Goal: Information Seeking & Learning: Learn about a topic

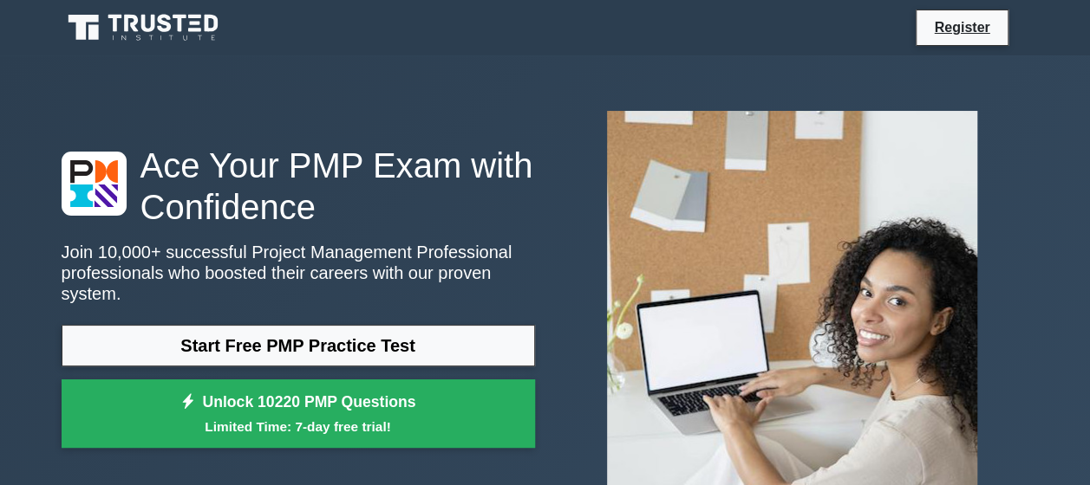
click at [406, 331] on link "Start Free PMP Practice Test" at bounding box center [298, 346] width 473 height 42
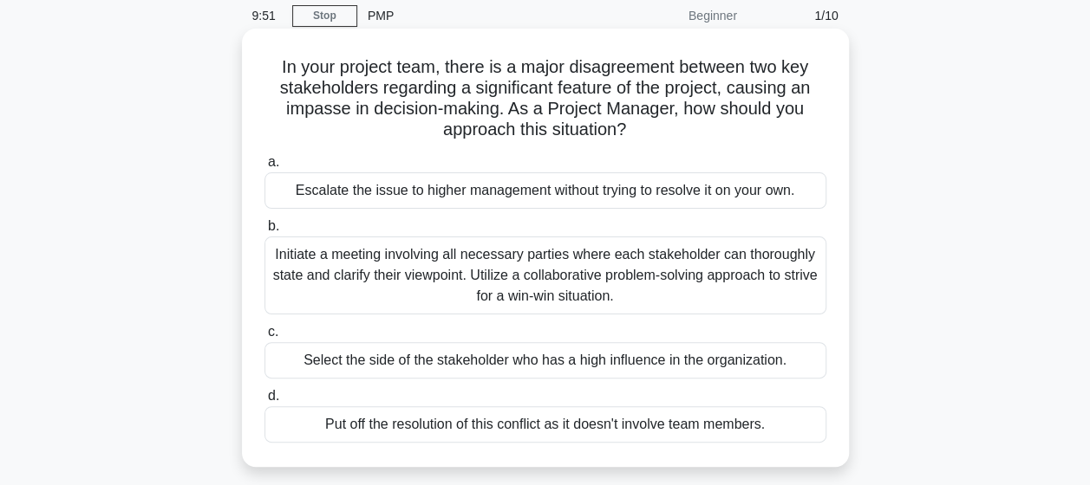
scroll to position [69, 0]
click at [545, 267] on div "Initiate a meeting involving all necessary parties where each stakeholder can t…" at bounding box center [545, 275] width 562 height 78
click at [264, 231] on input "b. Initiate a meeting involving all necessary parties where each stakeholder ca…" at bounding box center [264, 225] width 0 height 11
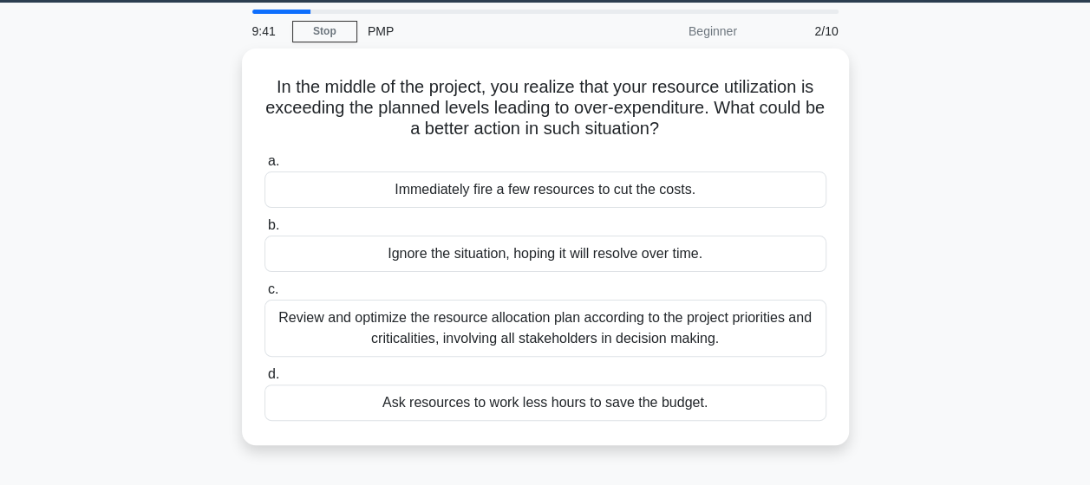
scroll to position [54, 0]
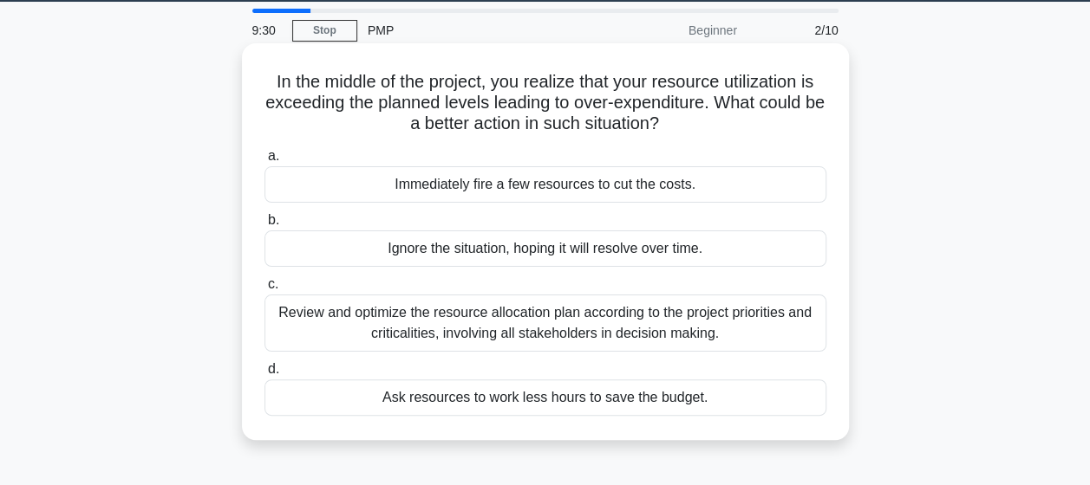
click at [550, 329] on div "Review and optimize the resource allocation plan according to the project prior…" at bounding box center [545, 323] width 562 height 57
click at [264, 290] on input "c. Review and optimize the resource allocation plan according to the project pr…" at bounding box center [264, 284] width 0 height 11
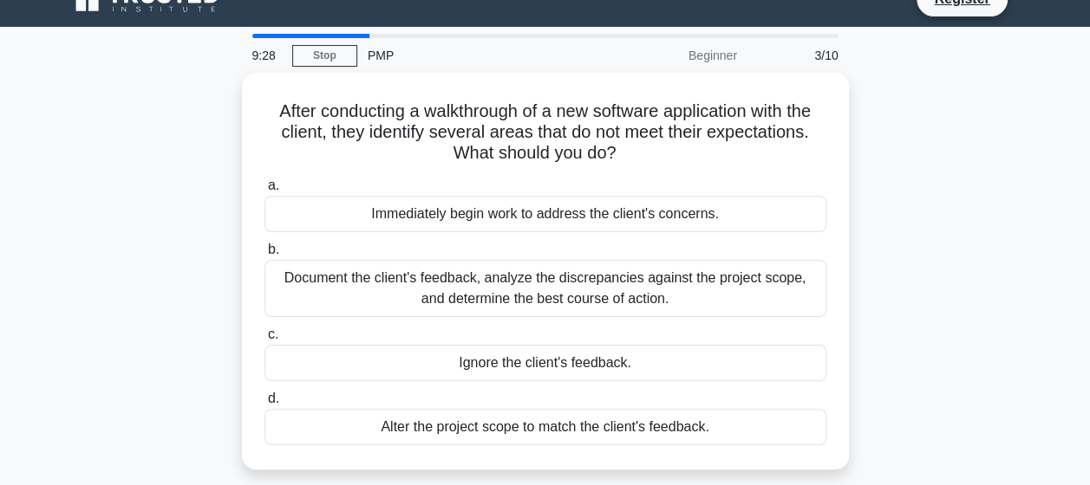
scroll to position [28, 0]
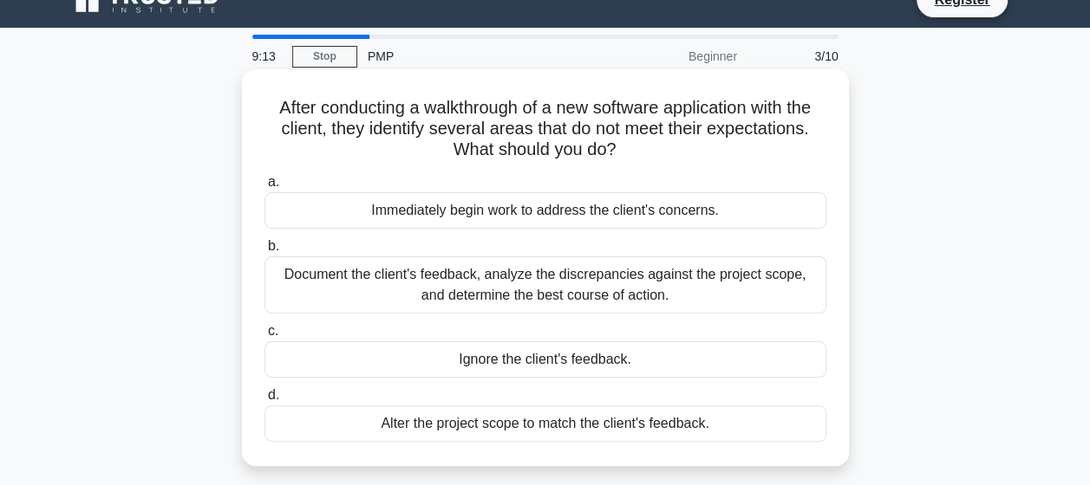
click at [549, 301] on div "Document the client's feedback, analyze the discrepancies against the project s…" at bounding box center [545, 285] width 562 height 57
click at [264, 252] on input "b. Document the client's feedback, analyze the discrepancies against the projec…" at bounding box center [264, 246] width 0 height 11
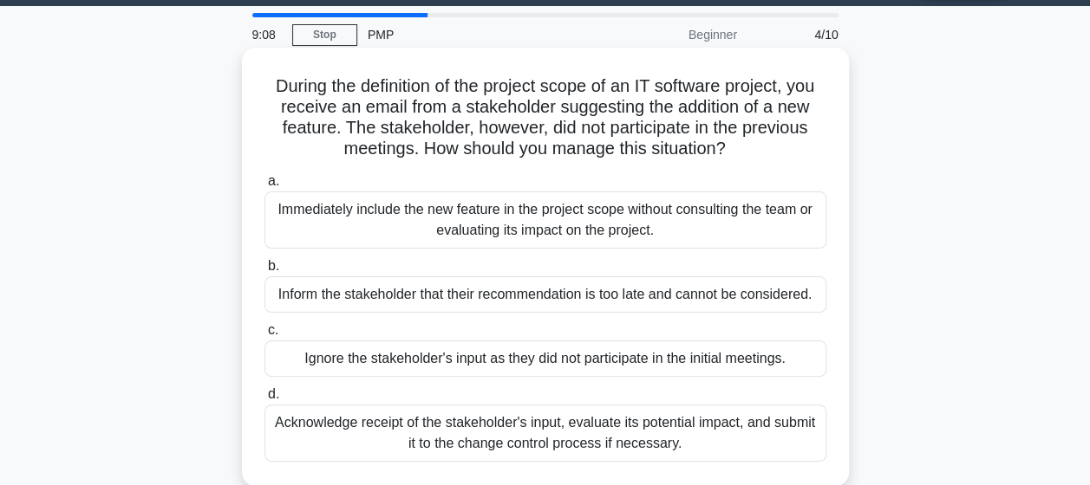
scroll to position [50, 0]
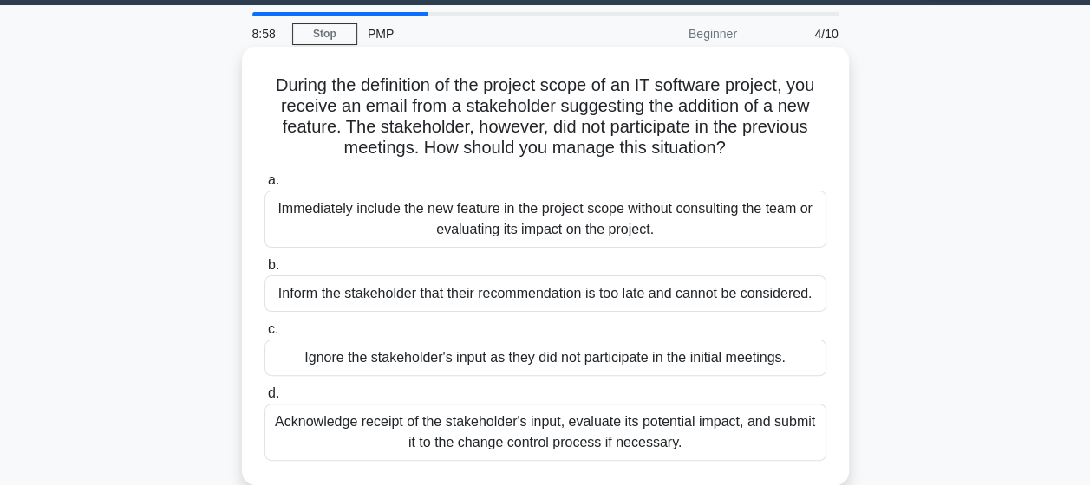
click at [581, 422] on div "Acknowledge receipt of the stakeholder's input, evaluate its potential impact, …" at bounding box center [545, 432] width 562 height 57
click at [264, 400] on input "d. Acknowledge receipt of the stakeholder's input, evaluate its potential impac…" at bounding box center [264, 393] width 0 height 11
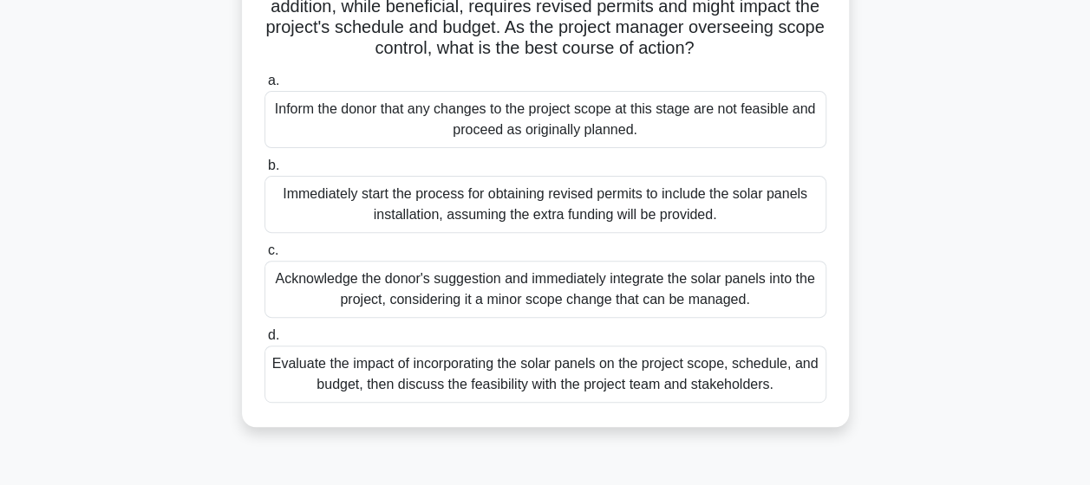
scroll to position [219, 0]
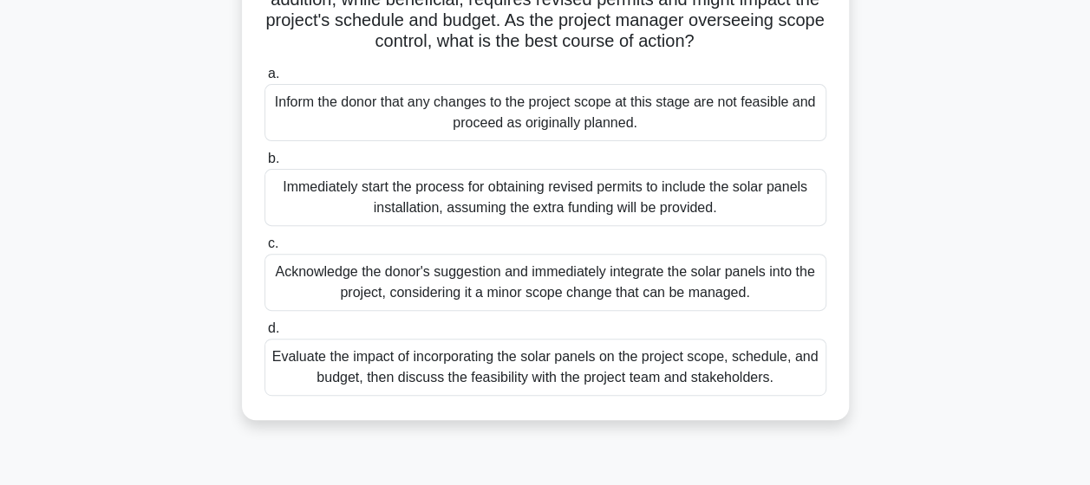
click at [584, 396] on div "Evaluate the impact of incorporating the solar panels on the project scope, sch…" at bounding box center [545, 367] width 562 height 57
click at [264, 335] on input "d. Evaluate the impact of incorporating the solar panels on the project scope, …" at bounding box center [264, 328] width 0 height 11
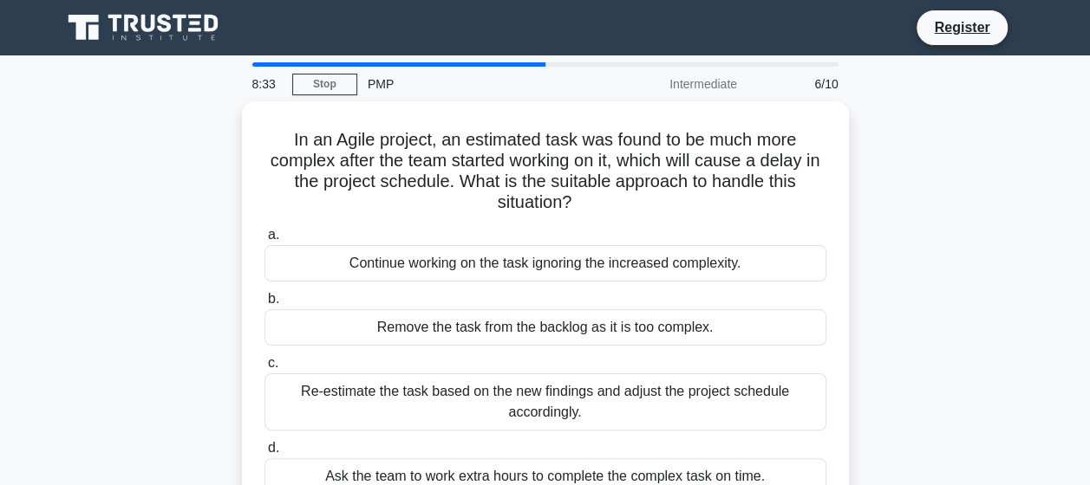
scroll to position [0, 0]
click at [584, 400] on div "Re-estimate the task based on the new findings and adjust the project schedule …" at bounding box center [545, 402] width 562 height 57
click at [264, 369] on input "c. Re-estimate the task based on the new findings and adjust the project schedu…" at bounding box center [264, 363] width 0 height 11
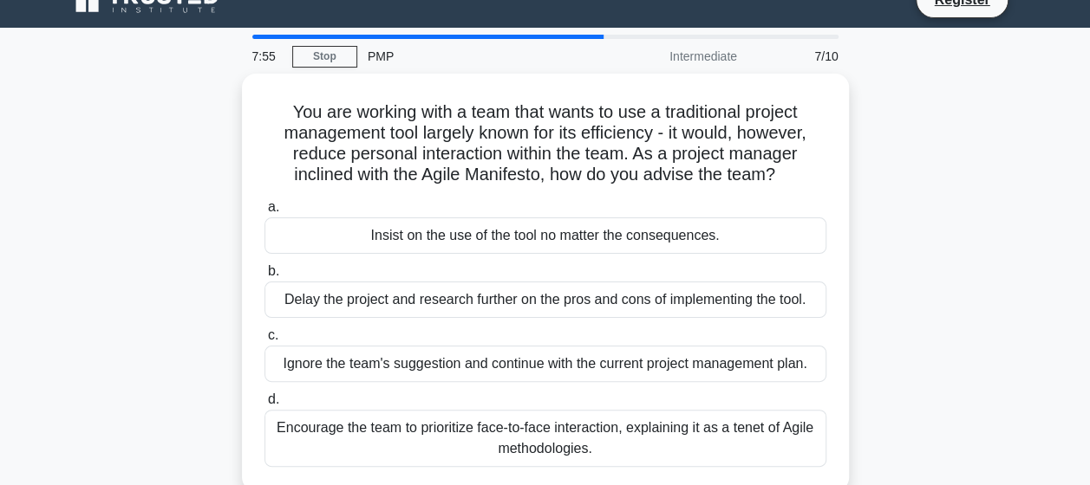
scroll to position [27, 0]
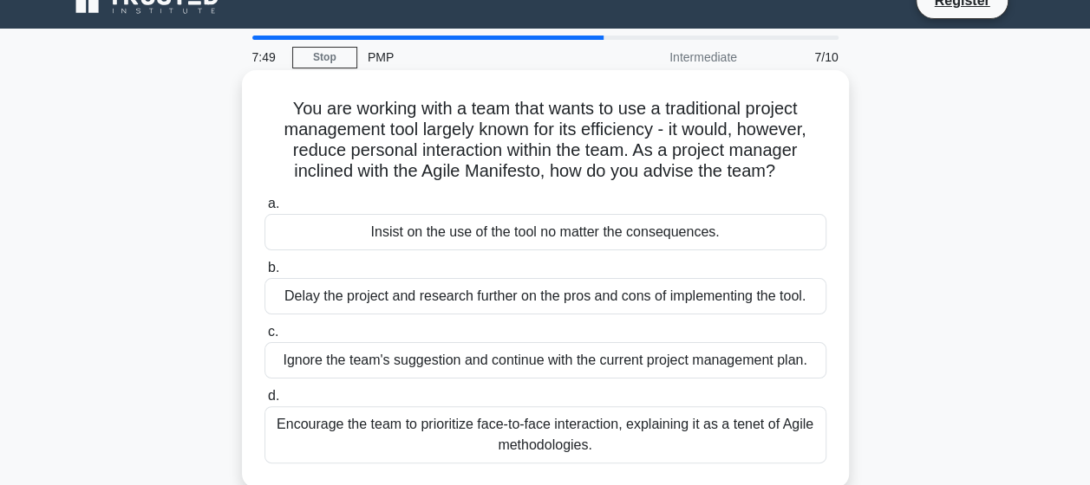
click at [602, 442] on div "Encourage the team to prioritize face-to-face interaction, explaining it as a t…" at bounding box center [545, 435] width 562 height 57
click at [264, 402] on input "d. Encourage the team to prioritize face-to-face interaction, explaining it as …" at bounding box center [264, 396] width 0 height 11
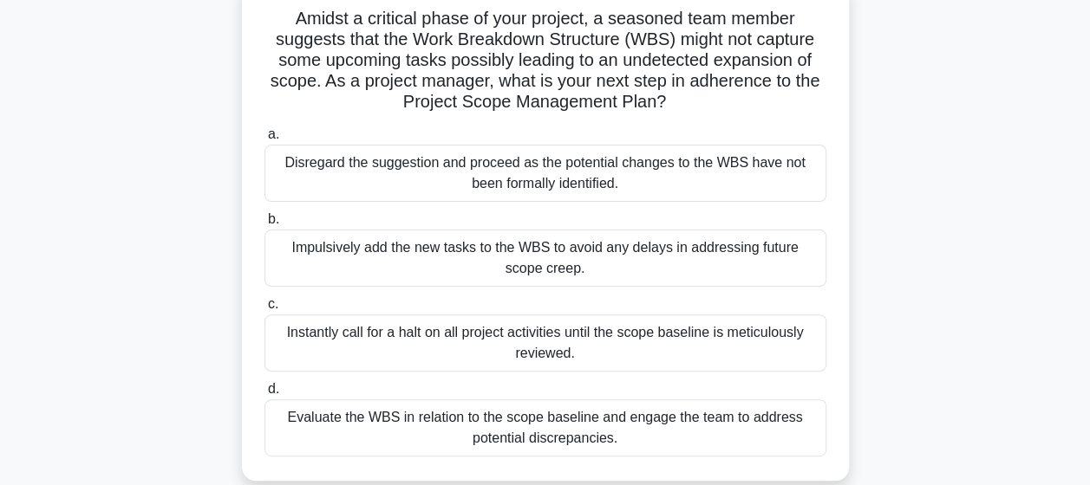
scroll to position [123, 0]
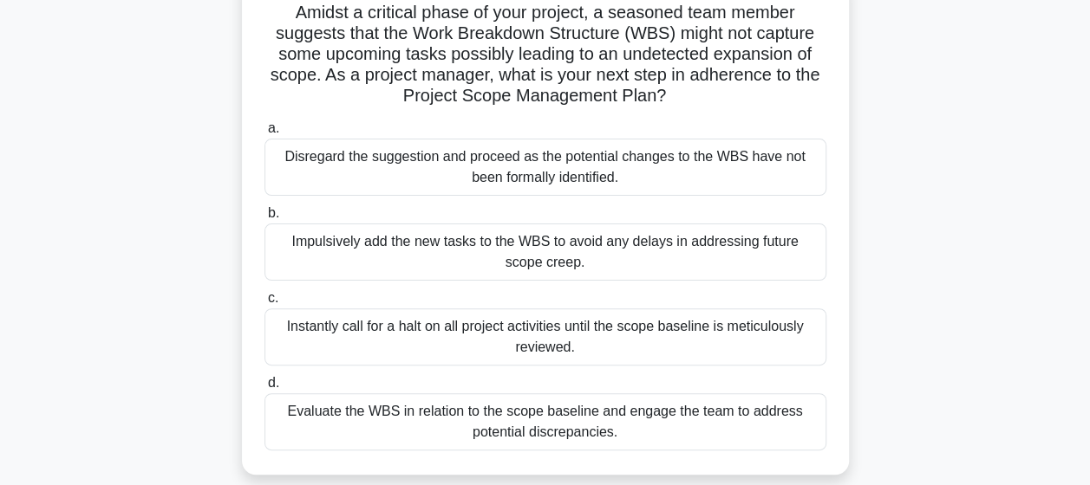
click at [602, 429] on div "Evaluate the WBS in relation to the scope baseline and engage the team to addre…" at bounding box center [545, 422] width 562 height 57
click at [264, 389] on input "d. Evaluate the WBS in relation to the scope baseline and engage the team to ad…" at bounding box center [264, 383] width 0 height 11
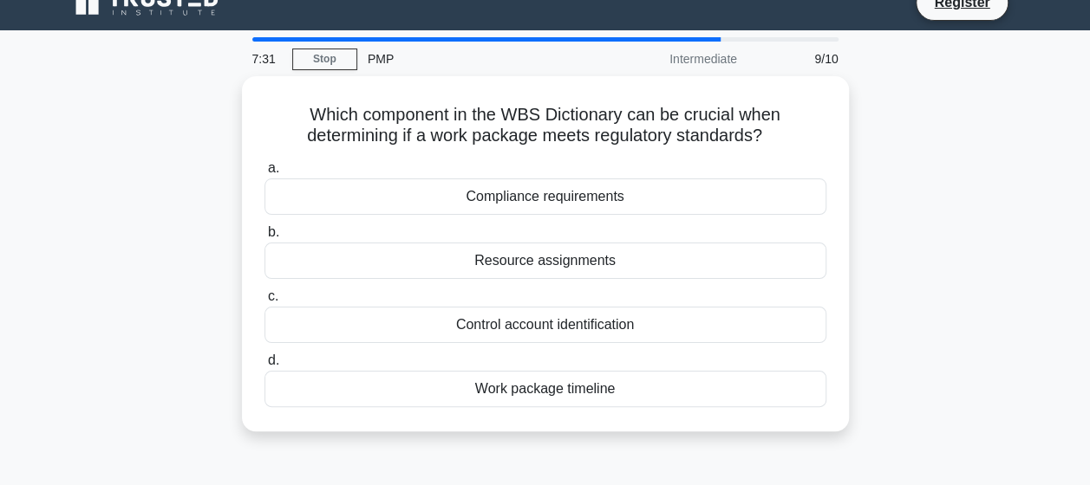
scroll to position [0, 0]
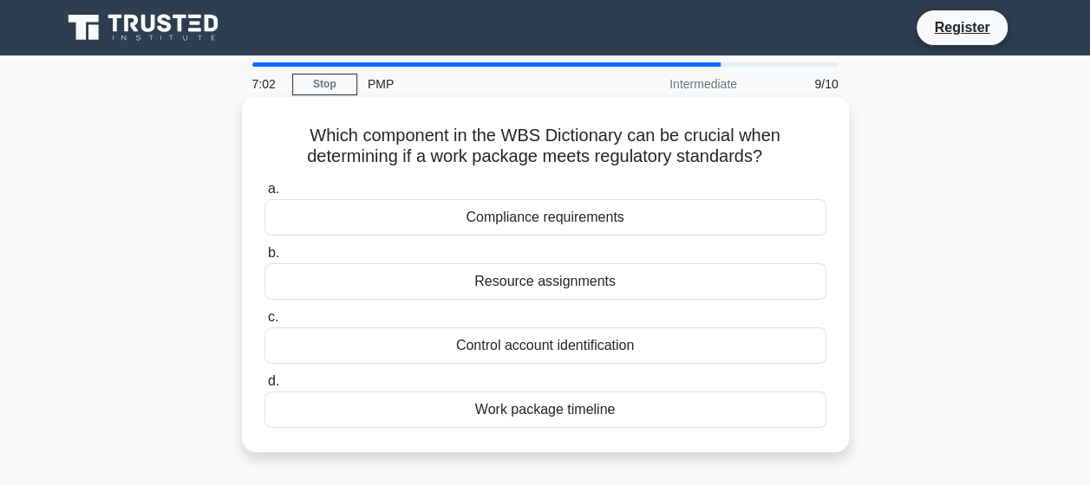
click at [588, 222] on div "Compliance requirements" at bounding box center [545, 217] width 562 height 36
click at [264, 195] on input "a. Compliance requirements" at bounding box center [264, 189] width 0 height 11
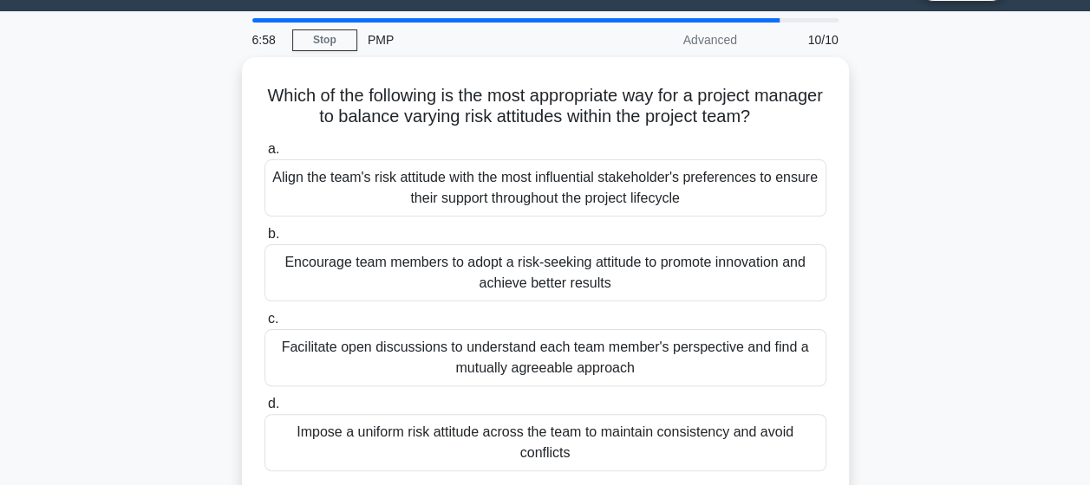
scroll to position [45, 0]
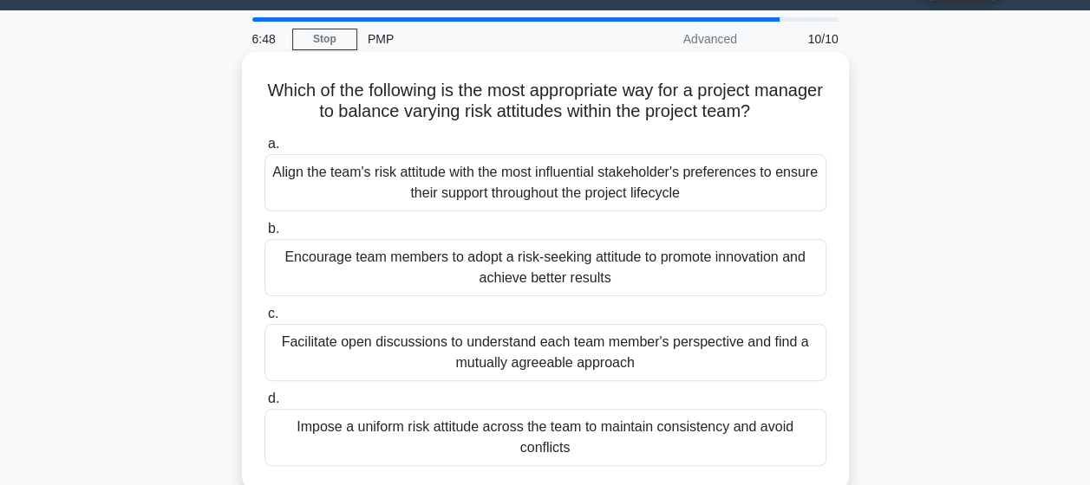
click at [631, 342] on div "Facilitate open discussions to understand each team member's perspective and fi…" at bounding box center [545, 352] width 562 height 57
click at [264, 320] on input "c. Facilitate open discussions to understand each team member's perspective and…" at bounding box center [264, 314] width 0 height 11
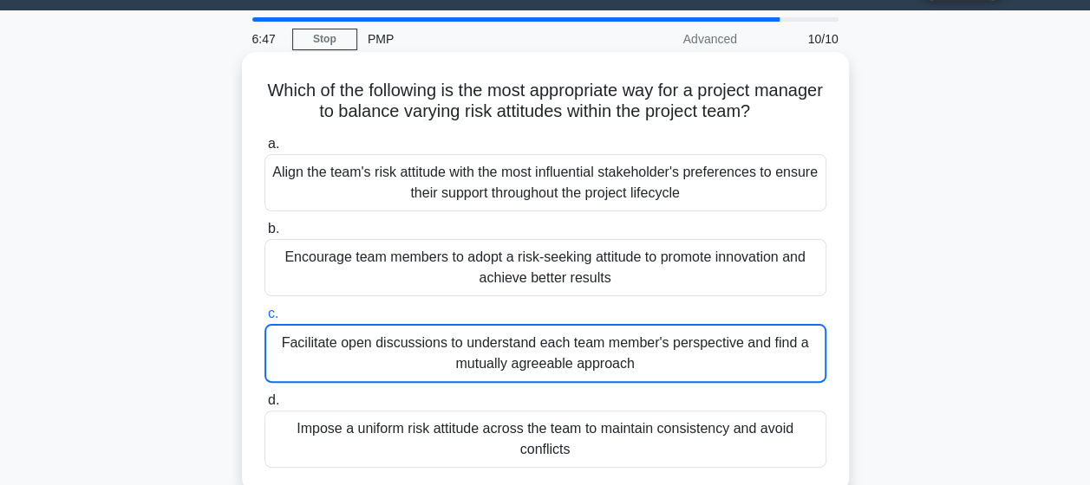
scroll to position [118, 0]
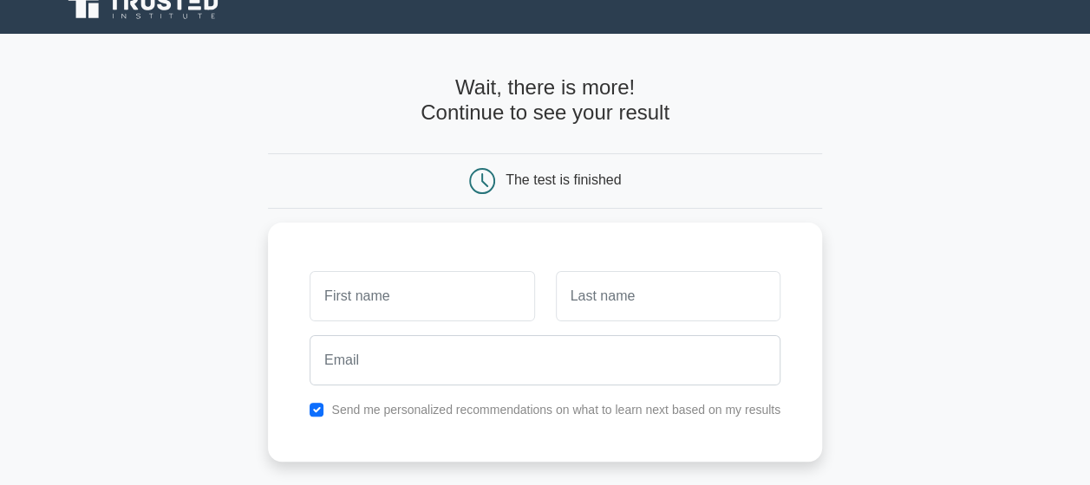
scroll to position [21, 0]
type input "Nachammai"
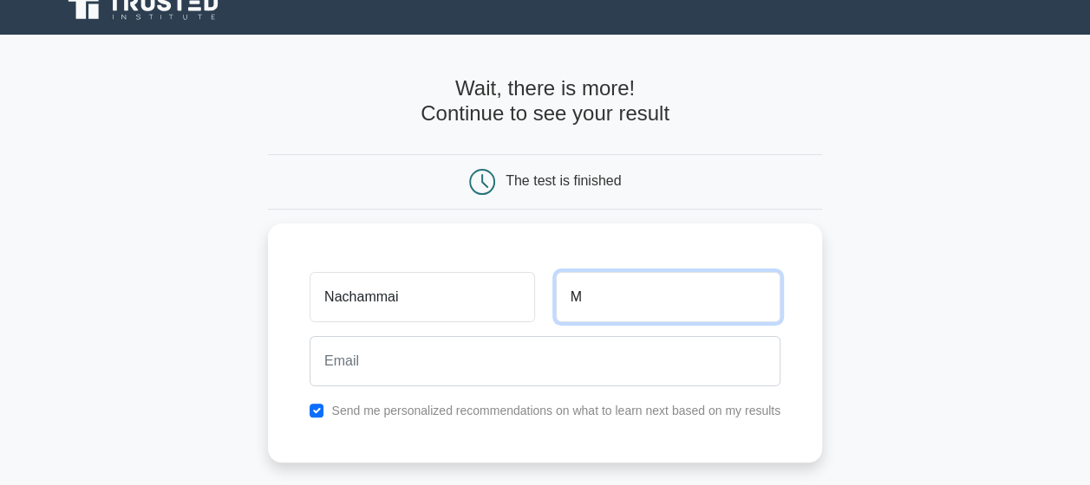
type input "M"
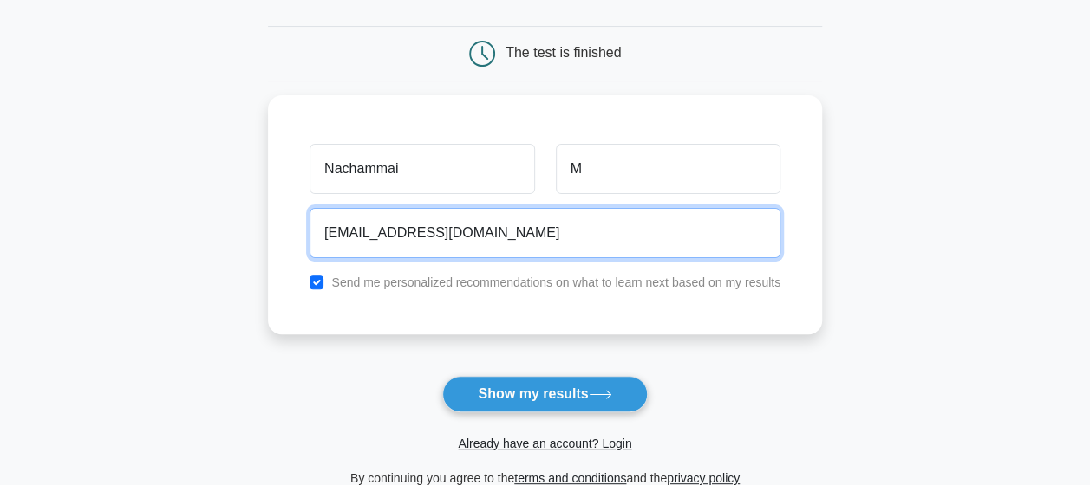
scroll to position [179, 0]
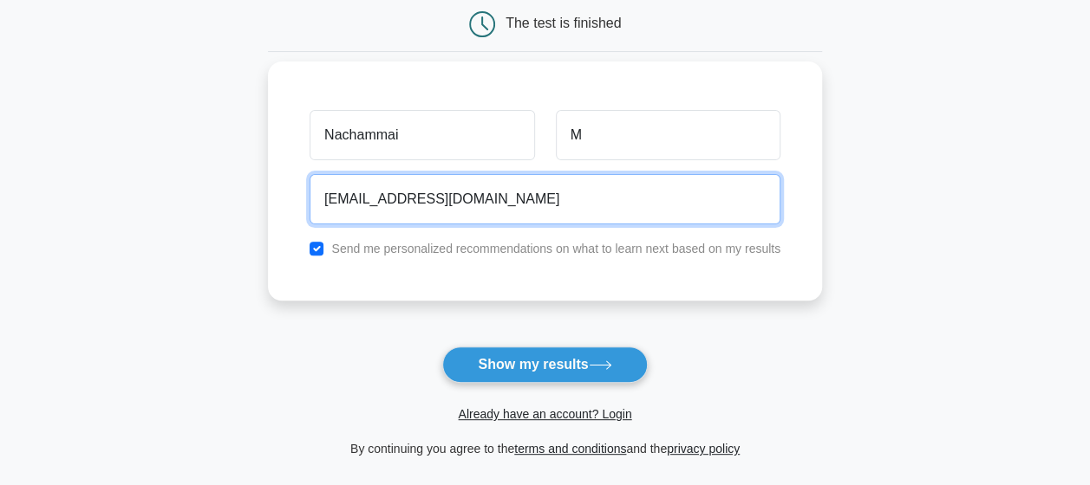
type input "[EMAIL_ADDRESS][DOMAIN_NAME]"
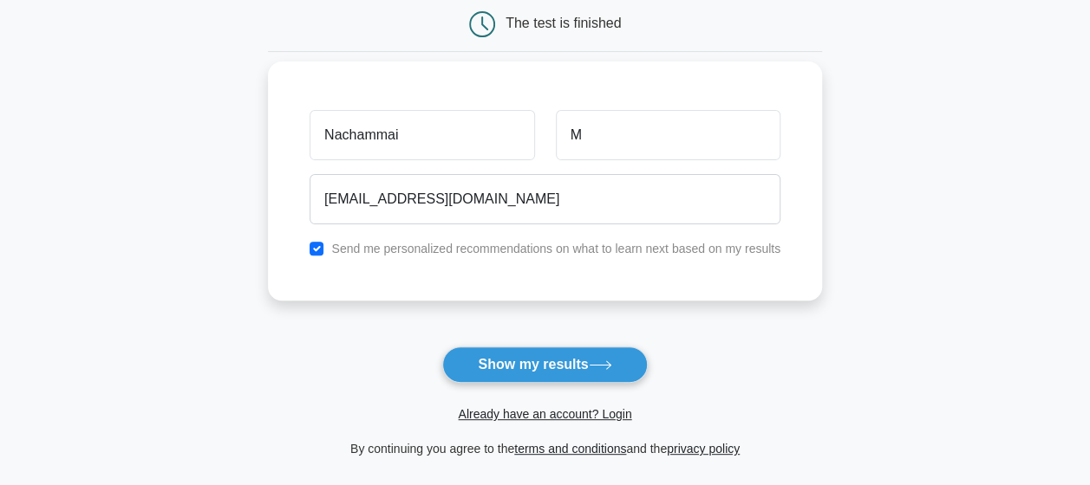
click at [312, 254] on div "Send me personalized recommendations on what to learn next based on my results" at bounding box center [544, 248] width 491 height 21
click at [314, 252] on input "checkbox" at bounding box center [316, 249] width 14 height 14
checkbox input "false"
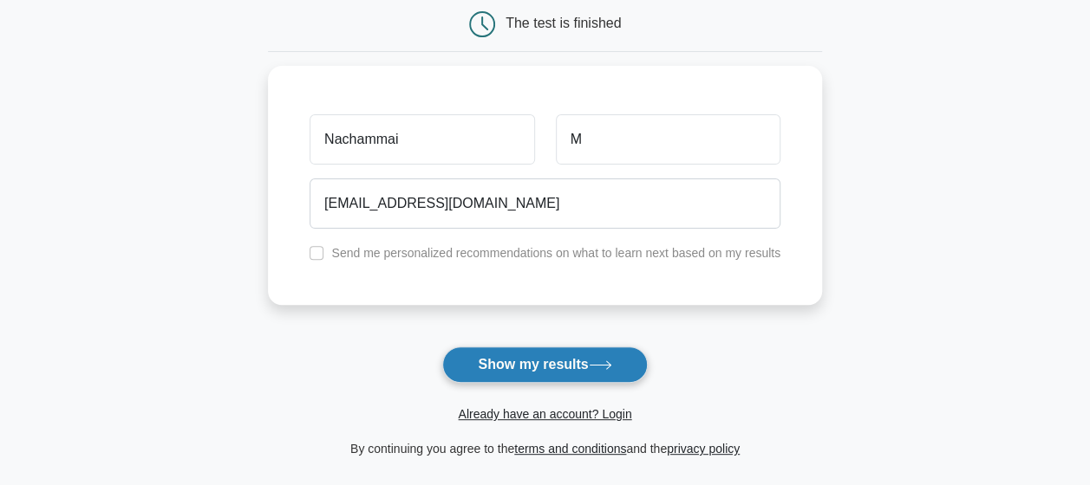
click at [527, 369] on button "Show my results" at bounding box center [544, 365] width 205 height 36
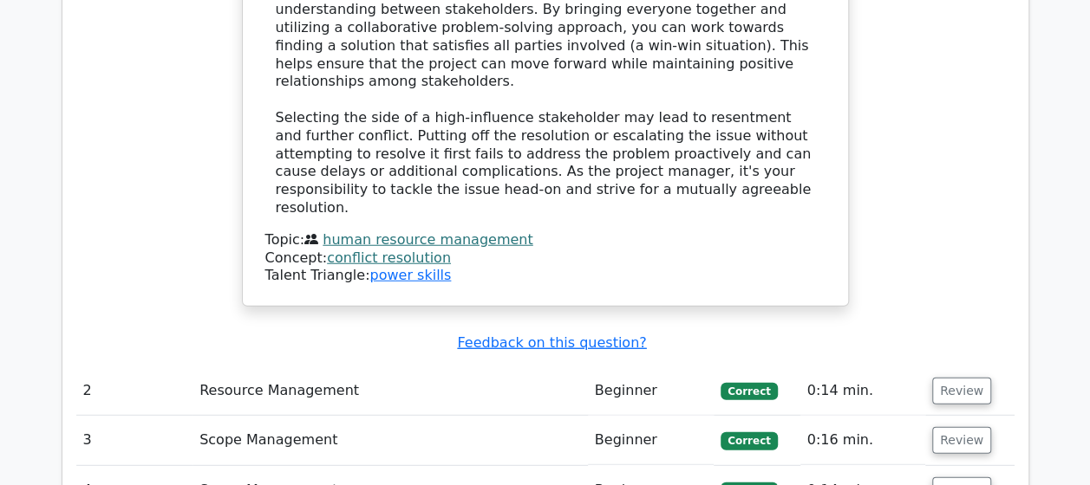
scroll to position [2143, 0]
click at [329, 366] on td "Resource Management" at bounding box center [389, 390] width 395 height 49
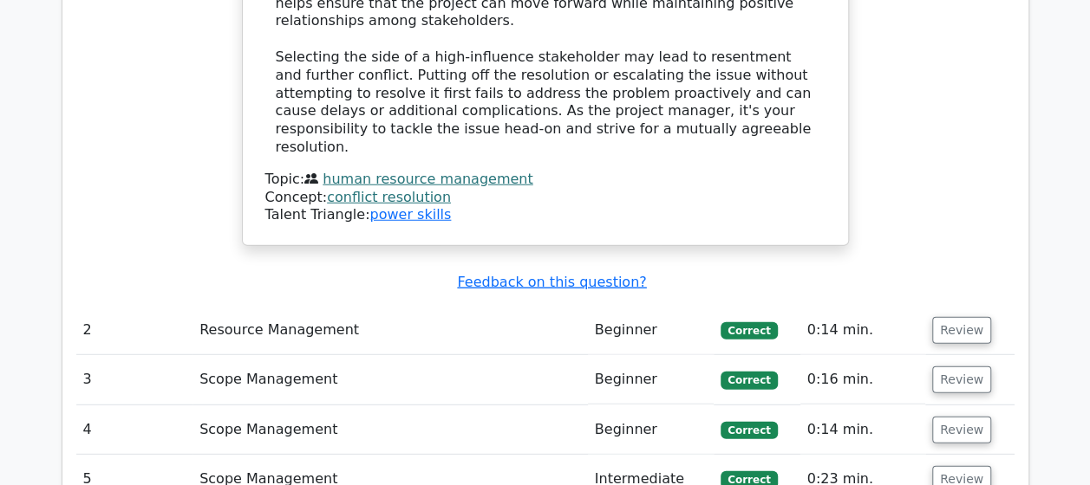
scroll to position [2201, 0]
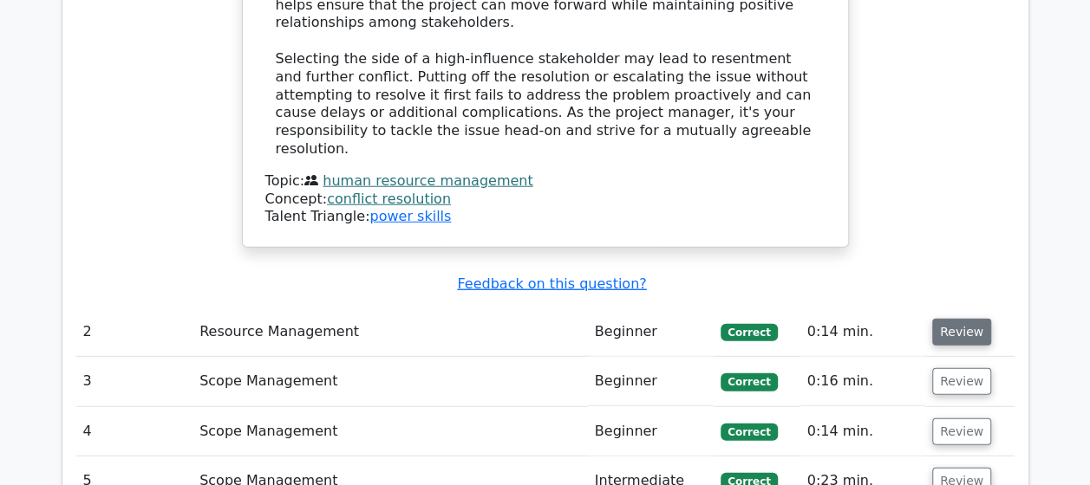
click at [943, 319] on button "Review" at bounding box center [961, 332] width 59 height 27
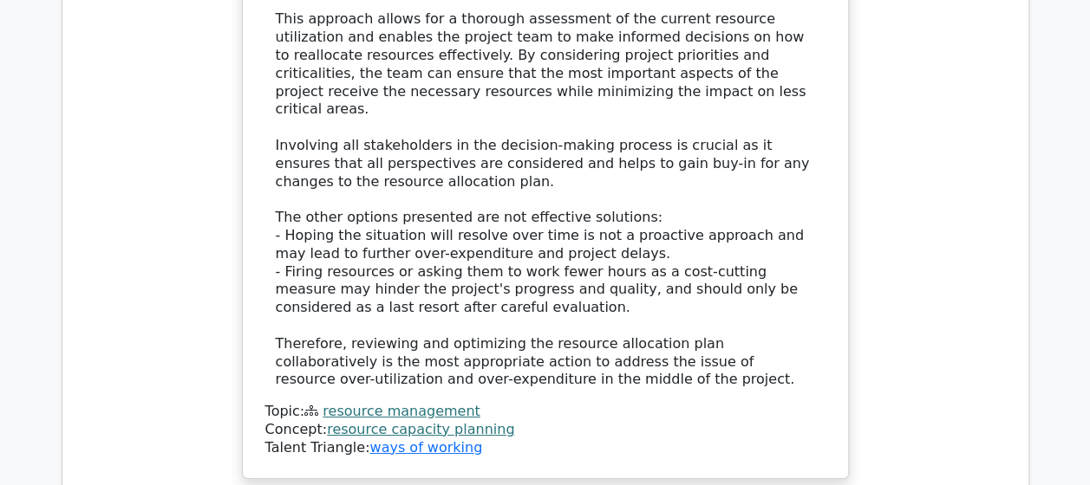
scroll to position [3198, 0]
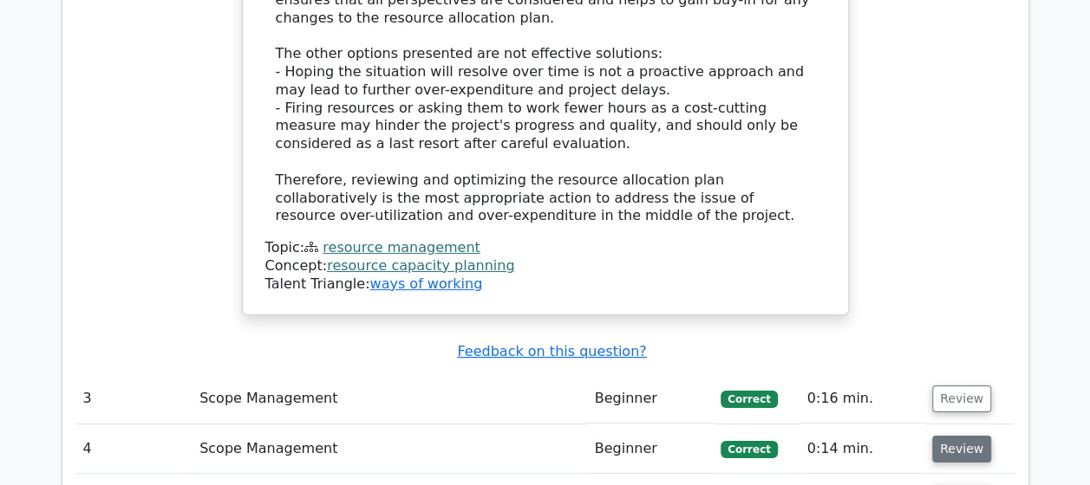
click at [959, 436] on button "Review" at bounding box center [961, 449] width 59 height 27
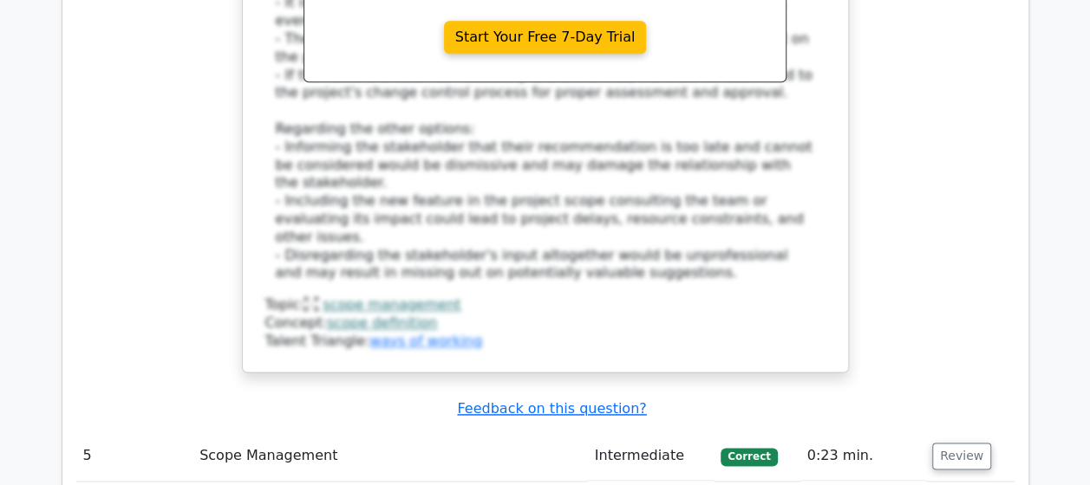
scroll to position [4278, 0]
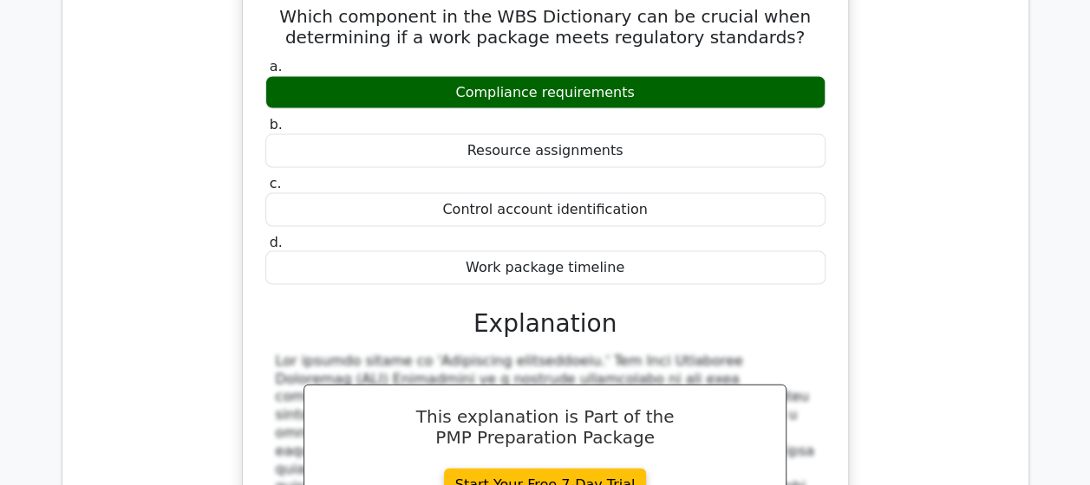
scroll to position [5154, 0]
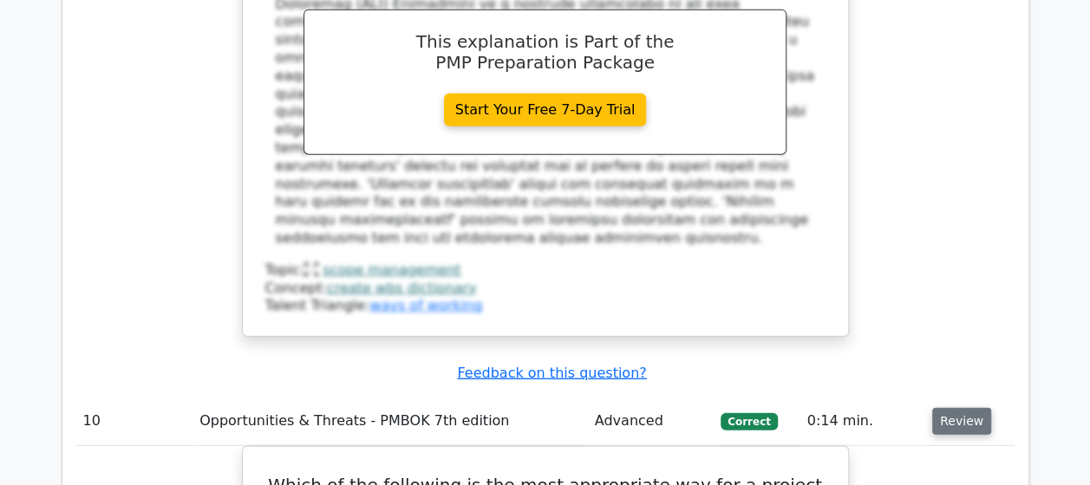
scroll to position [5361, 0]
